Goal: Navigation & Orientation: Find specific page/section

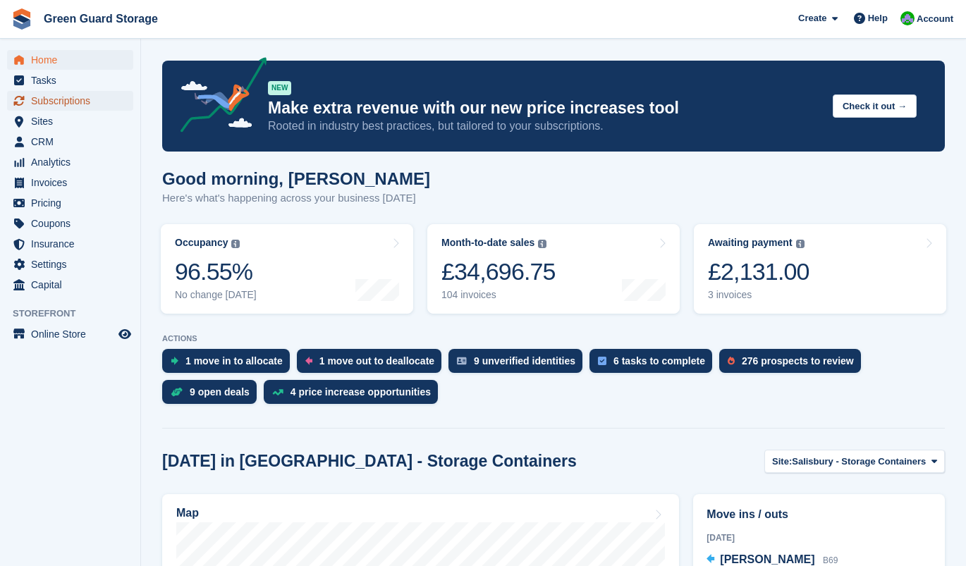
click at [46, 98] on span "Subscriptions" at bounding box center [73, 101] width 85 height 20
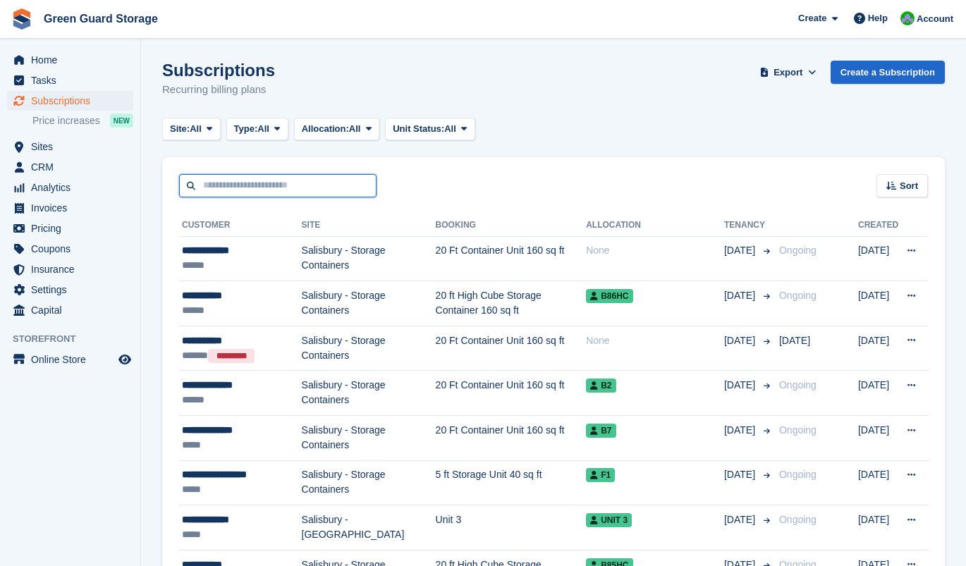
click at [207, 187] on input "text" at bounding box center [277, 185] width 197 height 23
type input "*******"
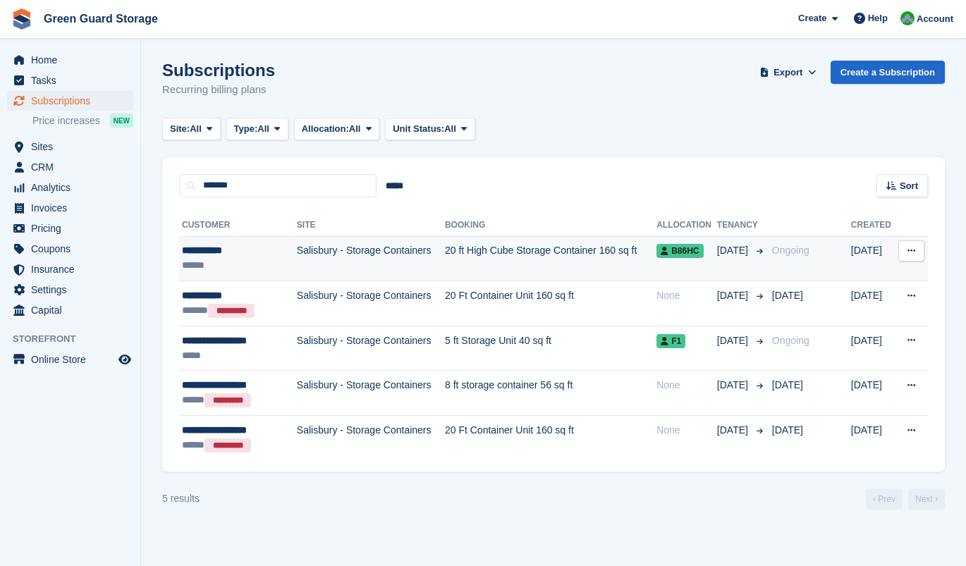
click at [359, 253] on td "Salisbury - Storage Containers" at bounding box center [371, 258] width 148 height 45
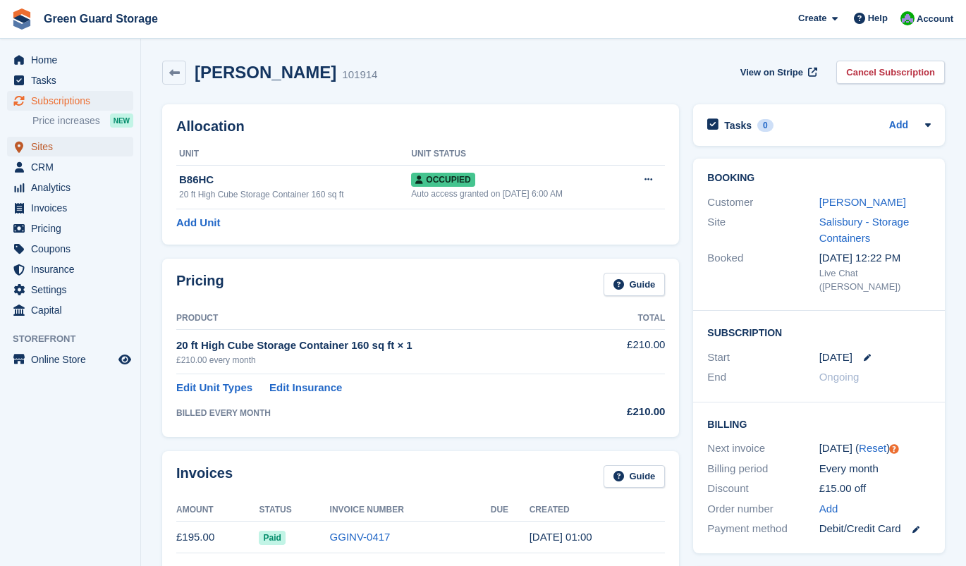
click at [44, 149] on span "Sites" at bounding box center [73, 147] width 85 height 20
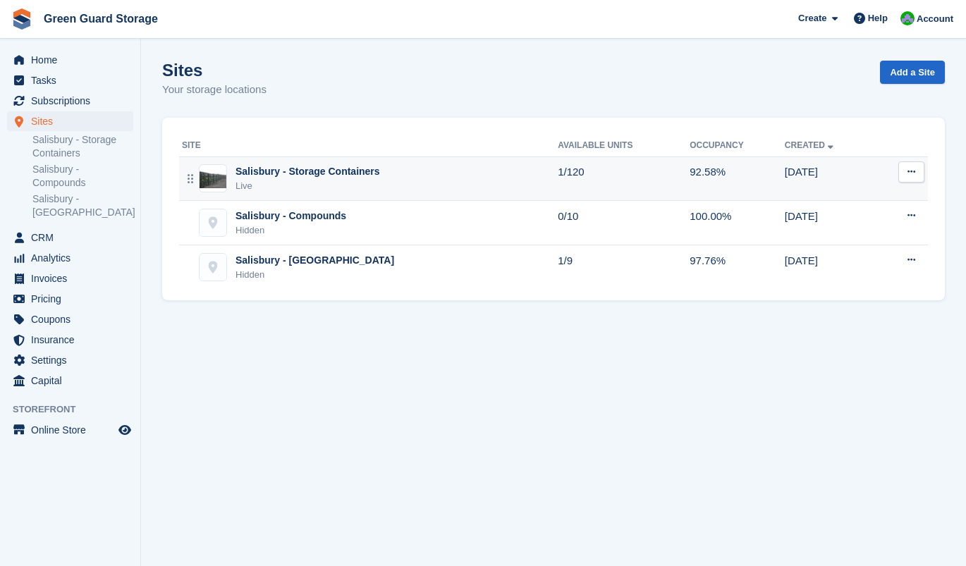
click at [268, 174] on div "Salisbury - Storage Containers" at bounding box center [307, 171] width 144 height 15
